Goal: Information Seeking & Learning: Learn about a topic

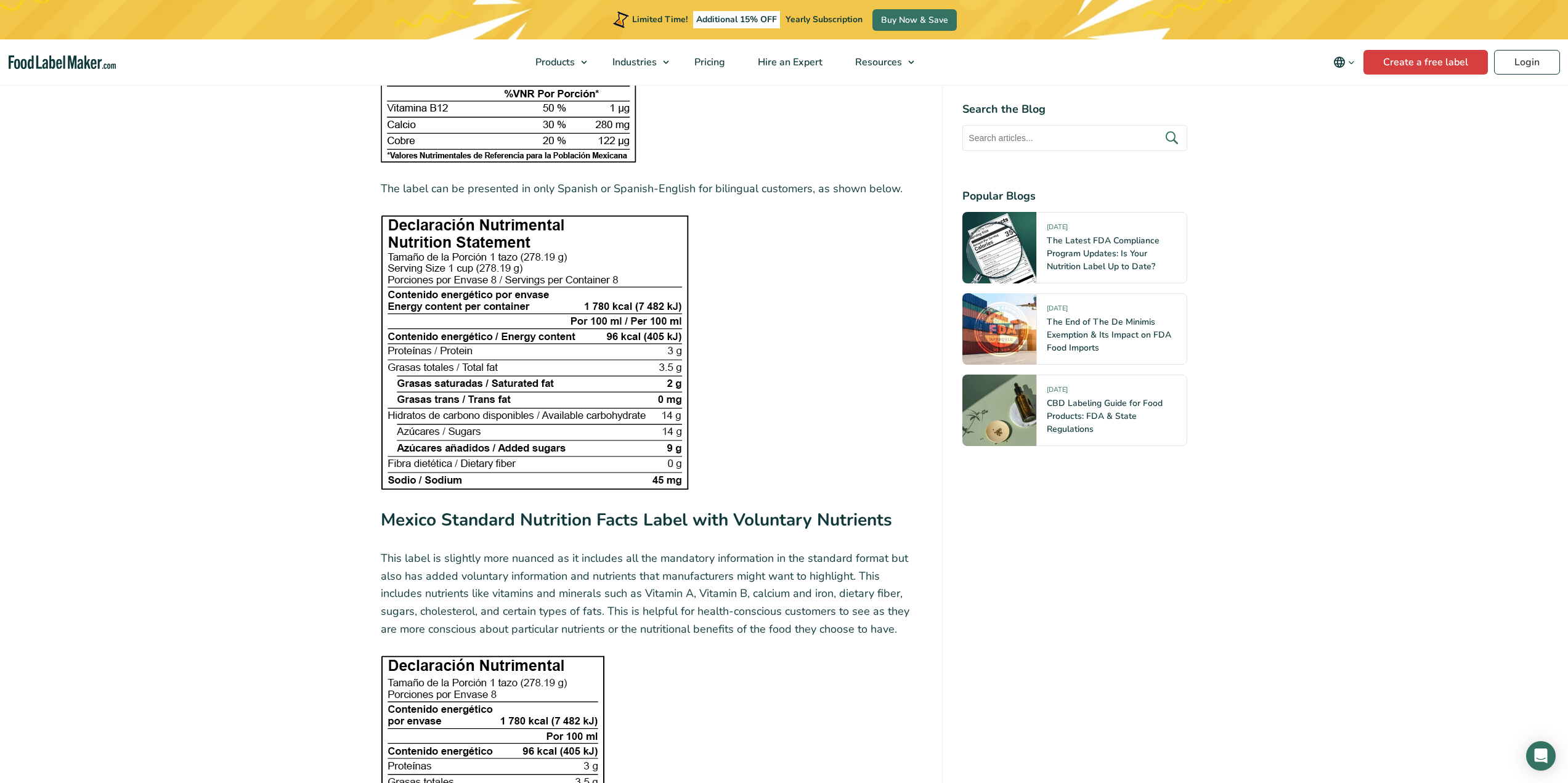
scroll to position [1910, 0]
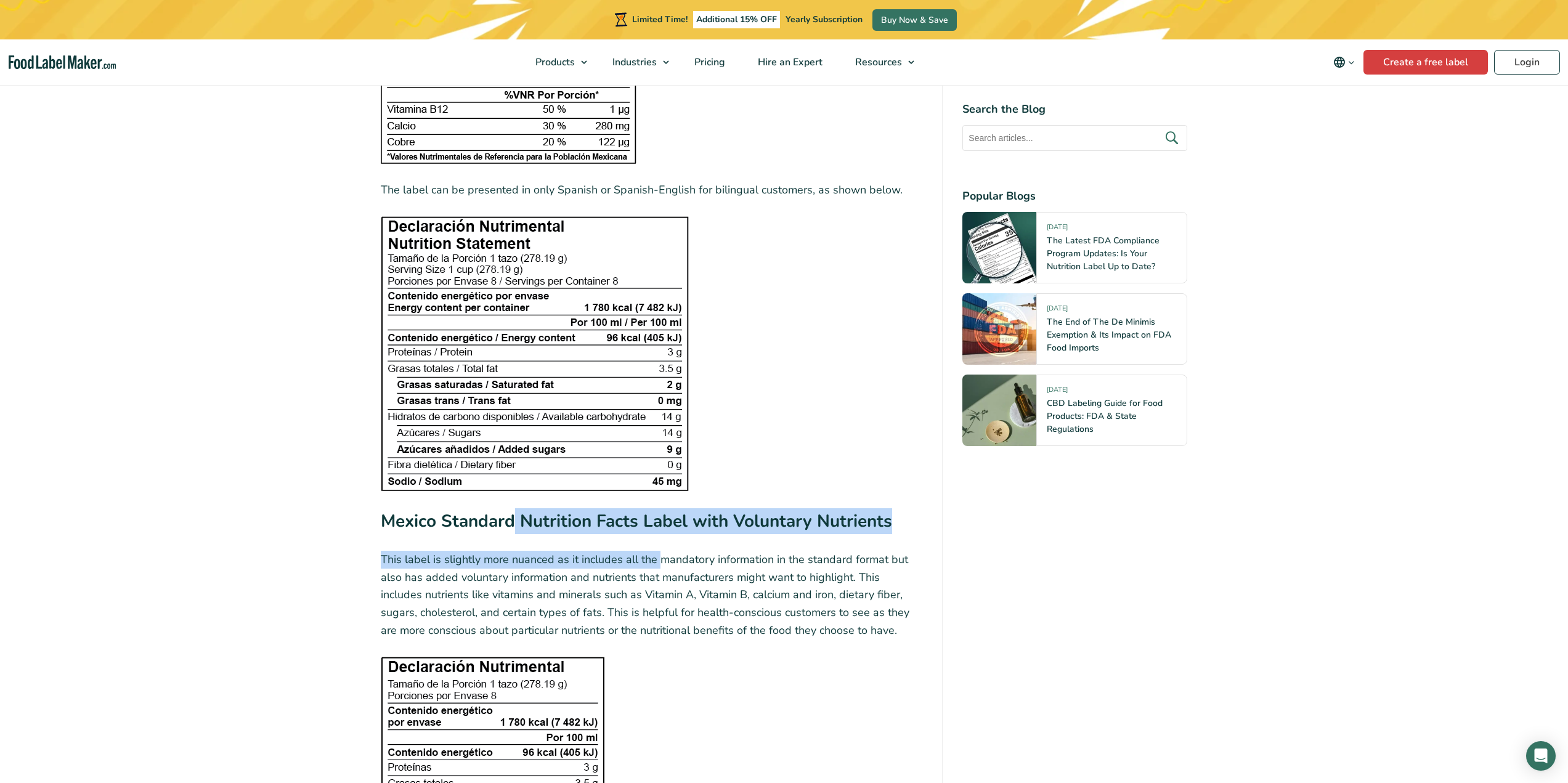
drag, startPoint x: 513, startPoint y: 522, endPoint x: 741, endPoint y: 575, distance: 234.1
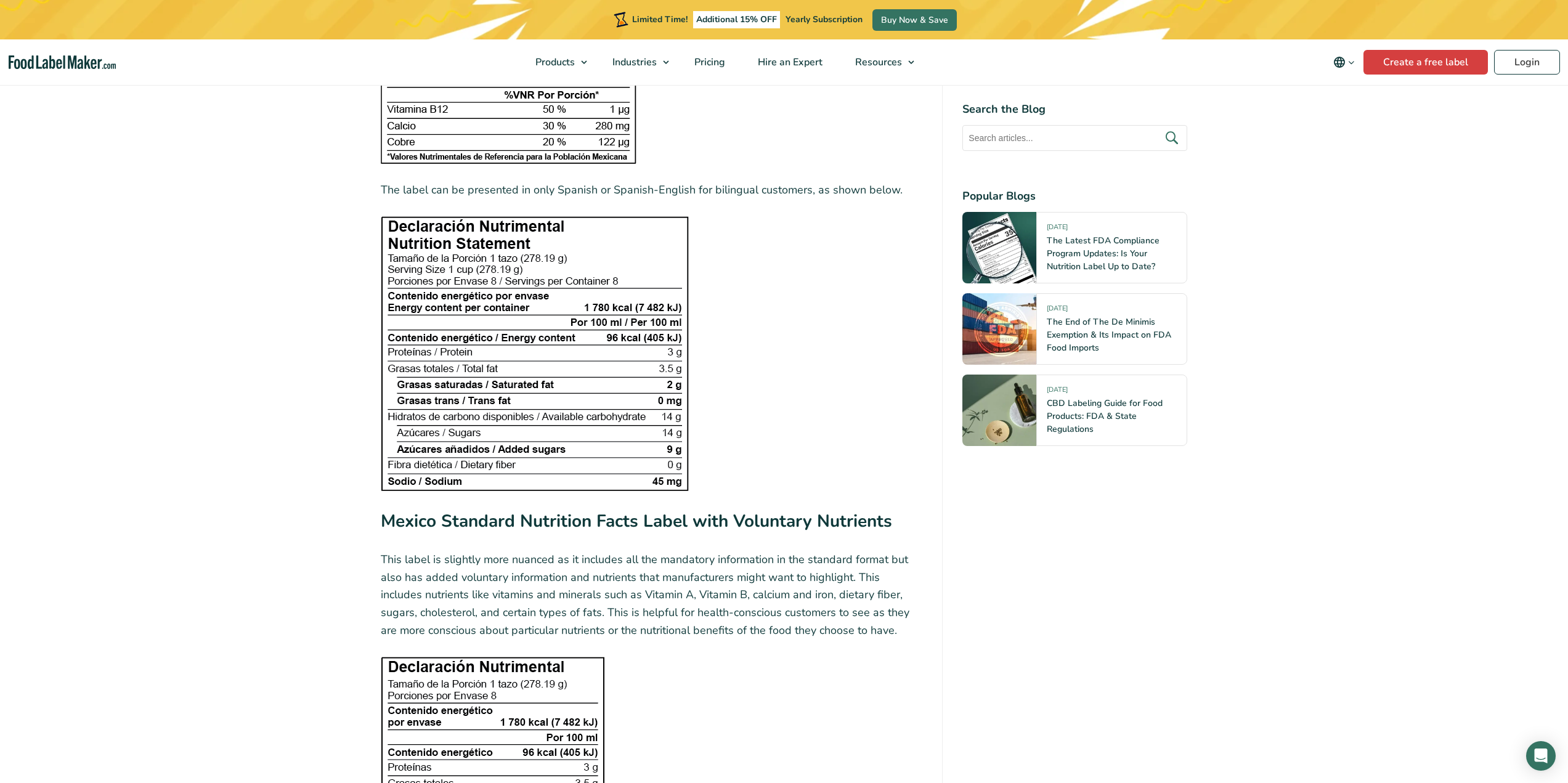
click at [741, 601] on p "This label is slightly more nuanced as it includes all the mandatory informatio…" at bounding box center [652, 595] width 542 height 89
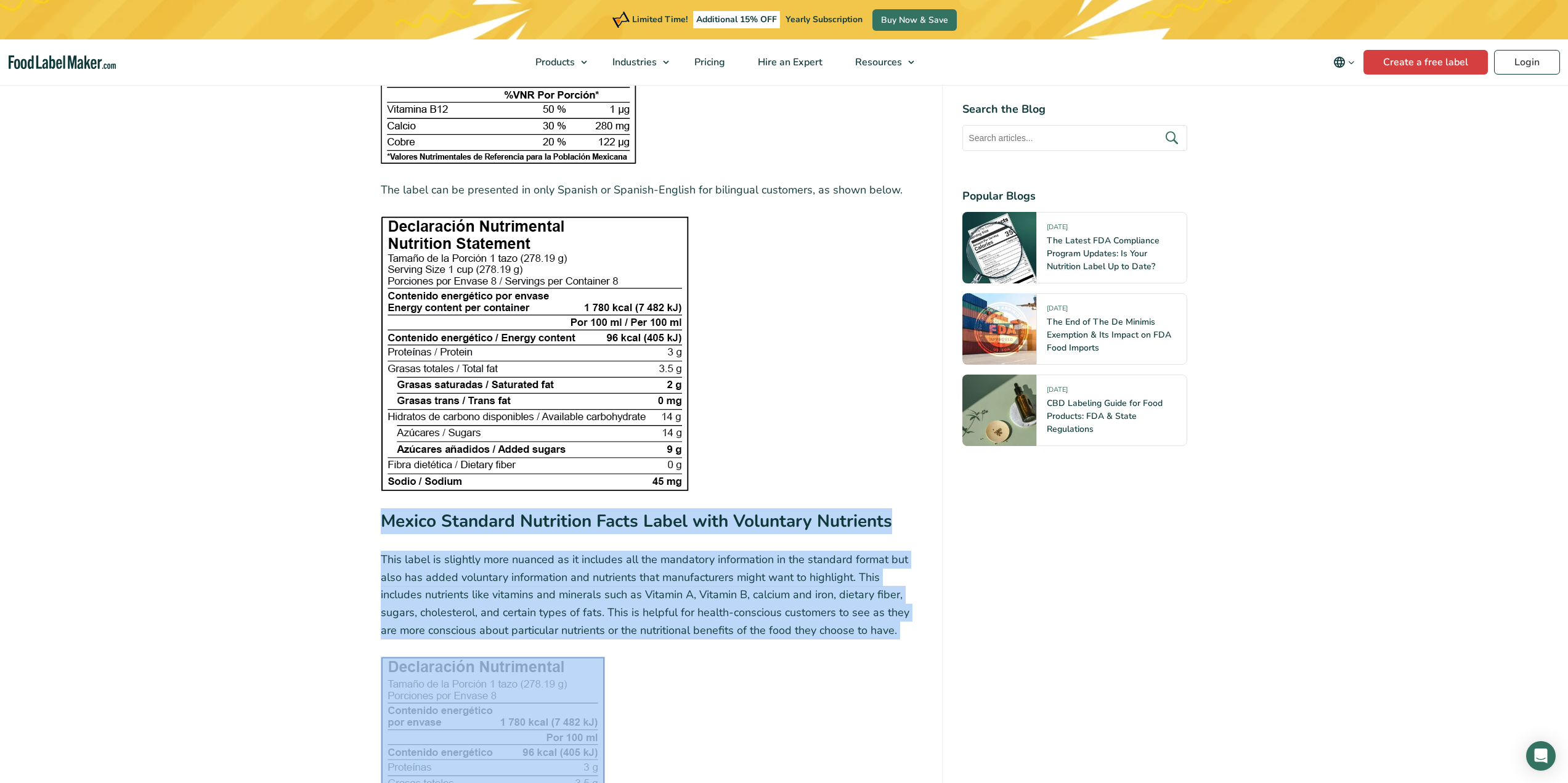
drag, startPoint x: 861, startPoint y: 639, endPoint x: 324, endPoint y: 518, distance: 550.5
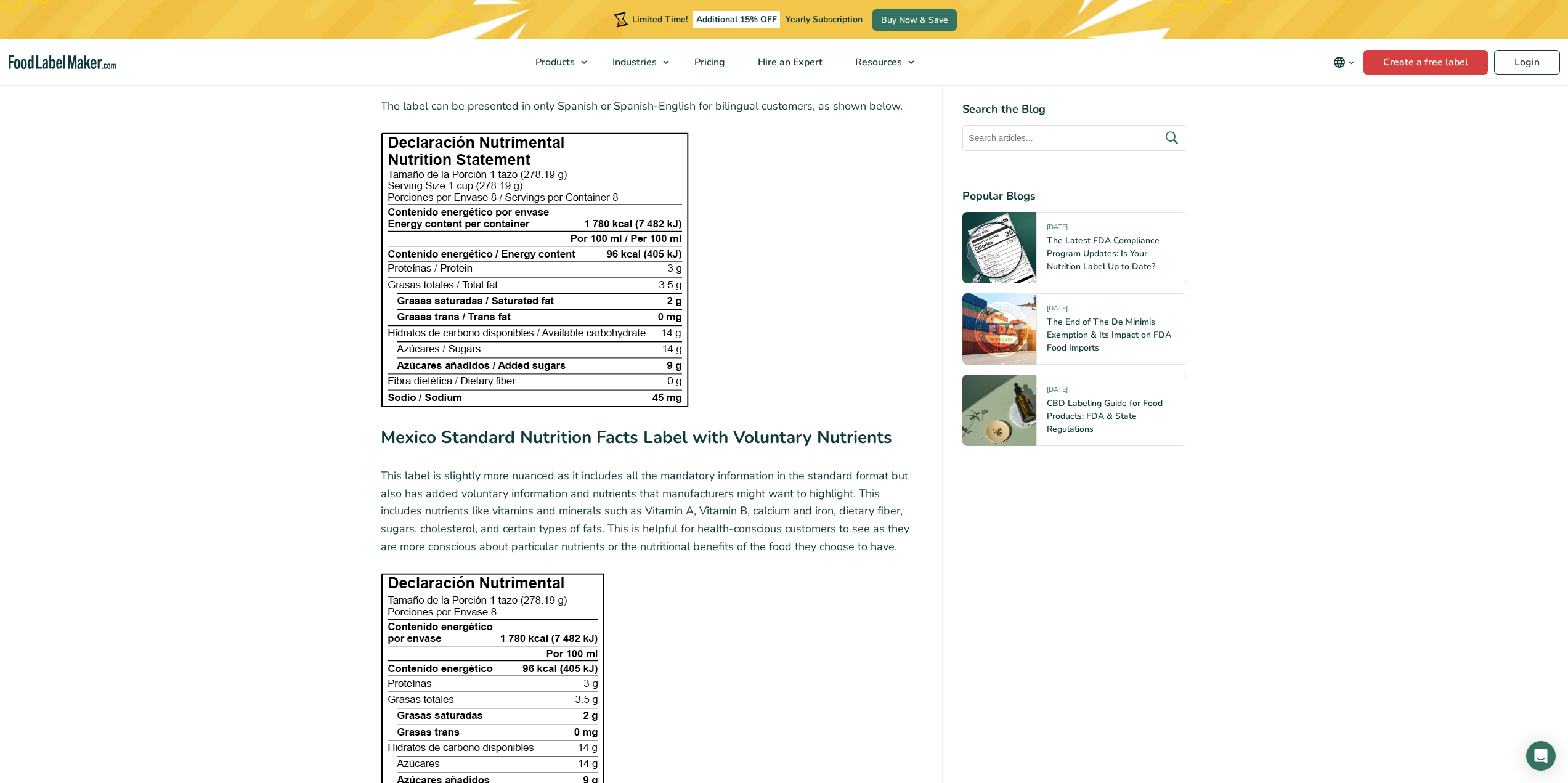
scroll to position [1971, 0]
